Goal: Check status: Check status

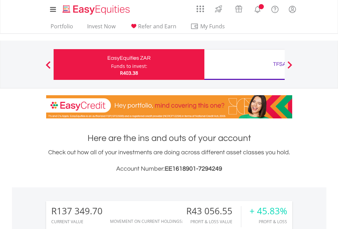
scroll to position [66, 107]
click at [111, 65] on div "Funds to invest:" at bounding box center [129, 66] width 36 height 7
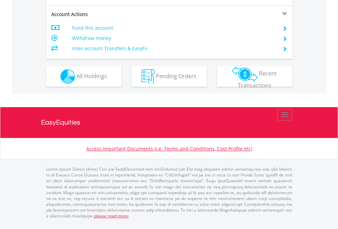
scroll to position [655, 0]
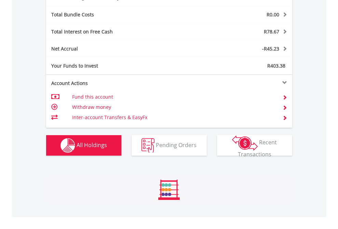
scroll to position [814, 0]
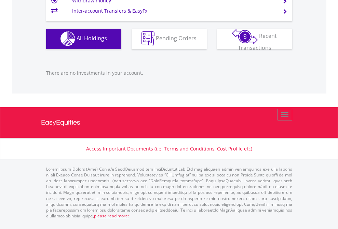
scroll to position [49, 0]
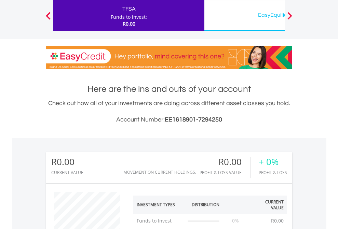
click at [244, 15] on div "EasyEquities USD" at bounding box center [279, 15] width 142 height 10
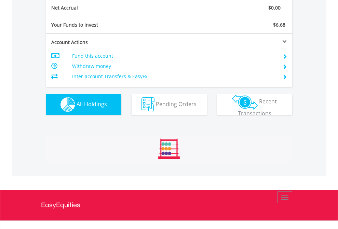
scroll to position [66, 107]
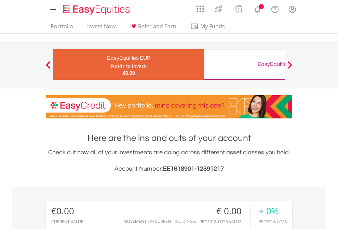
scroll to position [507, 0]
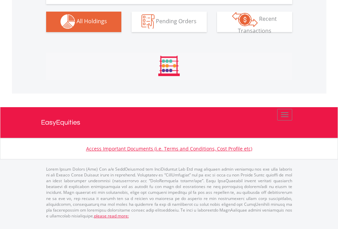
scroll to position [676, 0]
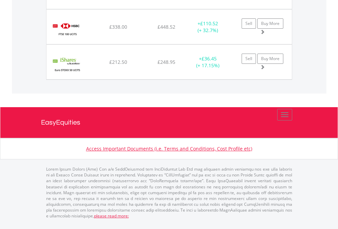
scroll to position [773, 0]
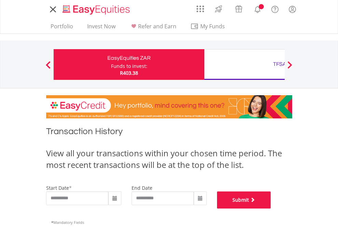
click at [271, 209] on button "Submit" at bounding box center [244, 200] width 54 height 17
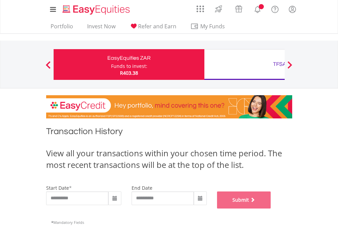
scroll to position [277, 0]
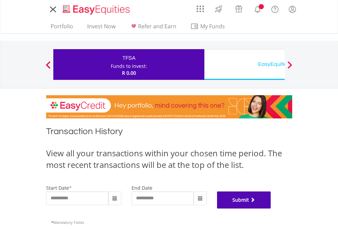
click at [271, 209] on button "Submit" at bounding box center [244, 200] width 54 height 17
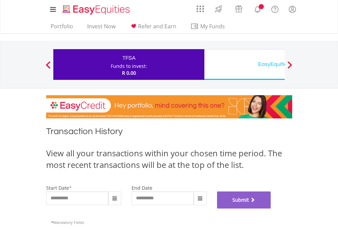
scroll to position [277, 0]
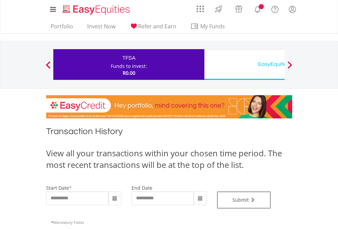
click at [244, 65] on div "EasyEquities USD" at bounding box center [279, 64] width 142 height 10
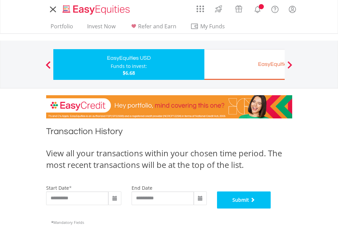
click at [271, 209] on button "Submit" at bounding box center [244, 200] width 54 height 17
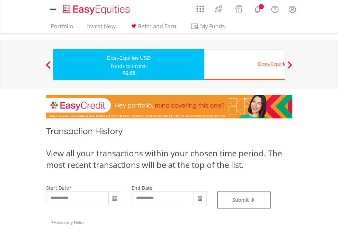
click at [244, 65] on div "EasyEquities EUR" at bounding box center [279, 64] width 142 height 10
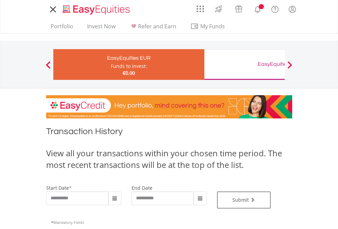
type input "**********"
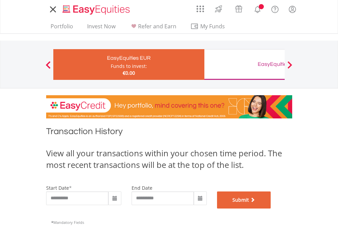
click at [271, 209] on button "Submit" at bounding box center [244, 200] width 54 height 17
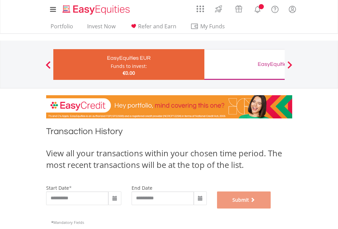
scroll to position [277, 0]
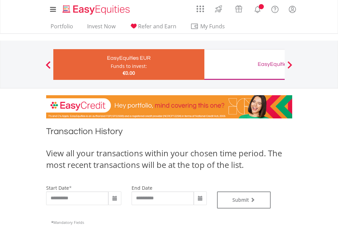
click at [244, 65] on div "EasyEquities GBP" at bounding box center [279, 64] width 142 height 10
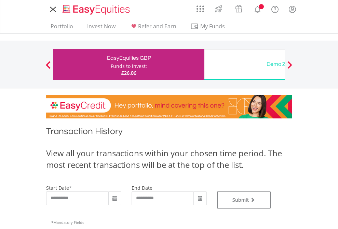
type input "**********"
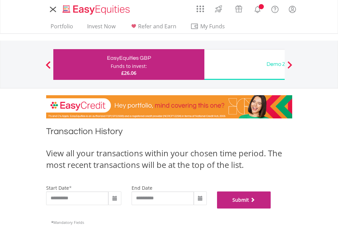
click at [271, 209] on button "Submit" at bounding box center [244, 200] width 54 height 17
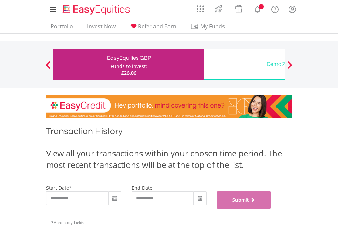
scroll to position [277, 0]
